Goal: Check status: Check status

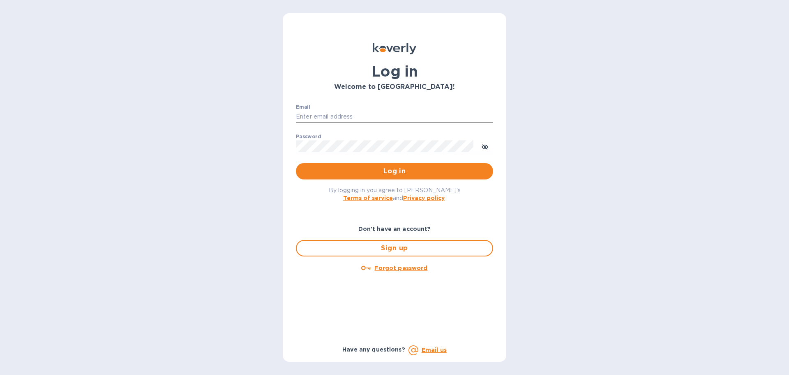
click at [465, 118] on input "Email" at bounding box center [394, 117] width 197 height 12
drag, startPoint x: 389, startPoint y: 116, endPoint x: 236, endPoint y: 108, distance: 152.4
click at [236, 108] on div "Log in Welcome to Koverly! Email jorgemalaga@jorgeordonez.es ​ Password ​ Log i…" at bounding box center [394, 187] width 789 height 375
type input "monica@jorgeordonez.com"
click at [296, 163] on button "Log in" at bounding box center [394, 171] width 197 height 16
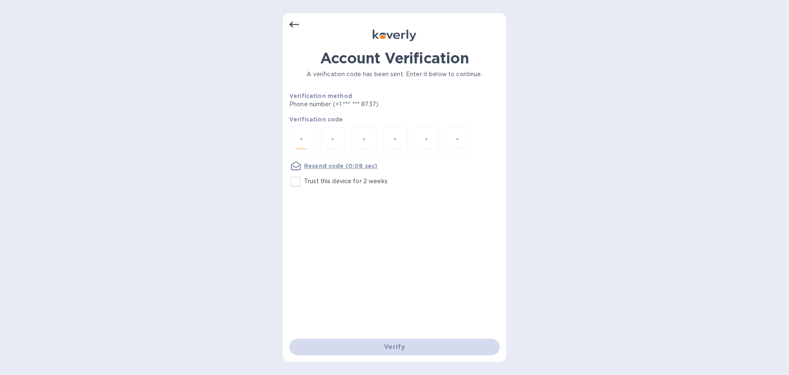
click at [304, 141] on input "number" at bounding box center [301, 141] width 11 height 15
type input "4"
type input "2"
type input "7"
type input "3"
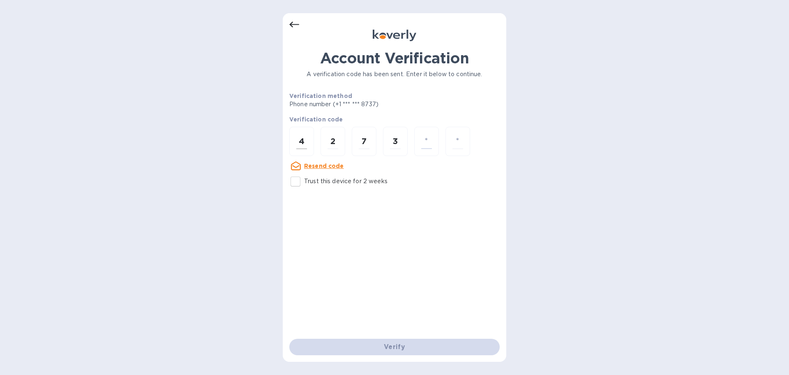
type input "1"
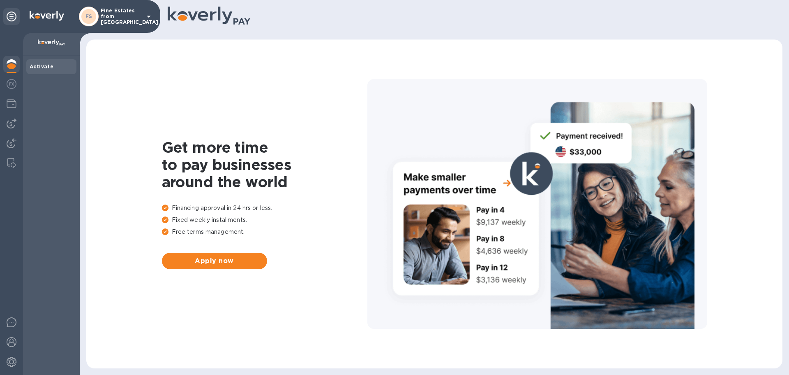
click at [151, 23] on div "FS Fine Estates from [GEOGRAPHIC_DATA]" at bounding box center [116, 17] width 75 height 20
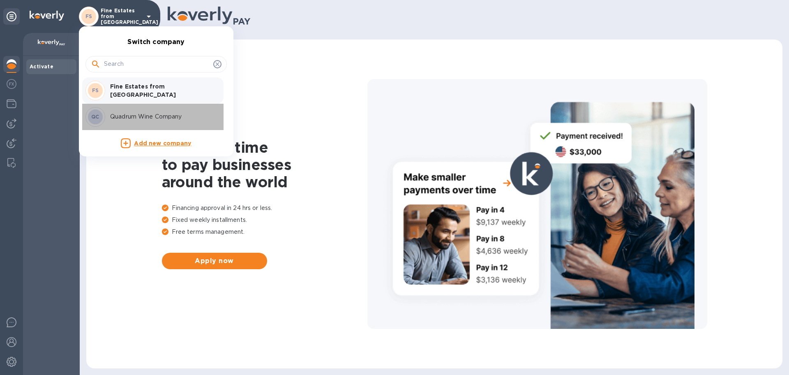
click at [121, 124] on div "QC Quadrum Wine Company" at bounding box center [150, 117] width 128 height 20
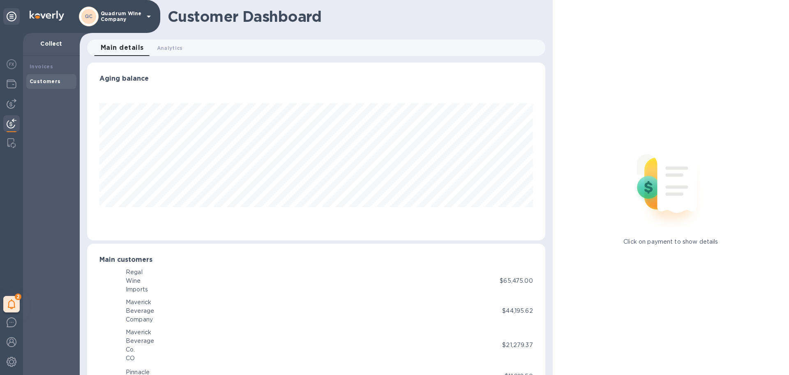
scroll to position [411002, 410724]
click at [14, 88] on img at bounding box center [12, 84] width 10 height 10
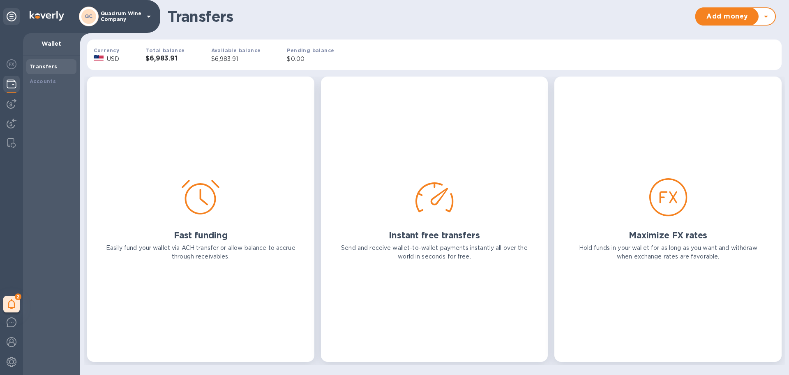
click at [174, 62] on div "Total balance $6,983.91" at bounding box center [164, 55] width 65 height 44
